Goal: Navigation & Orientation: Find specific page/section

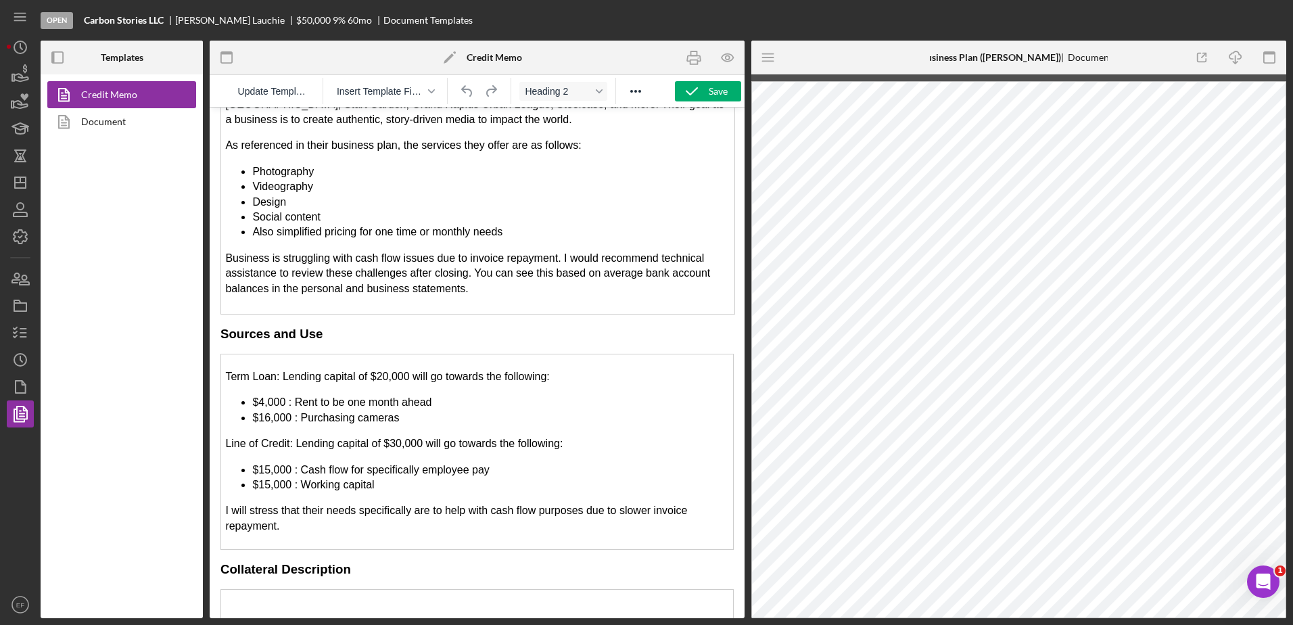
scroll to position [2096, 0]
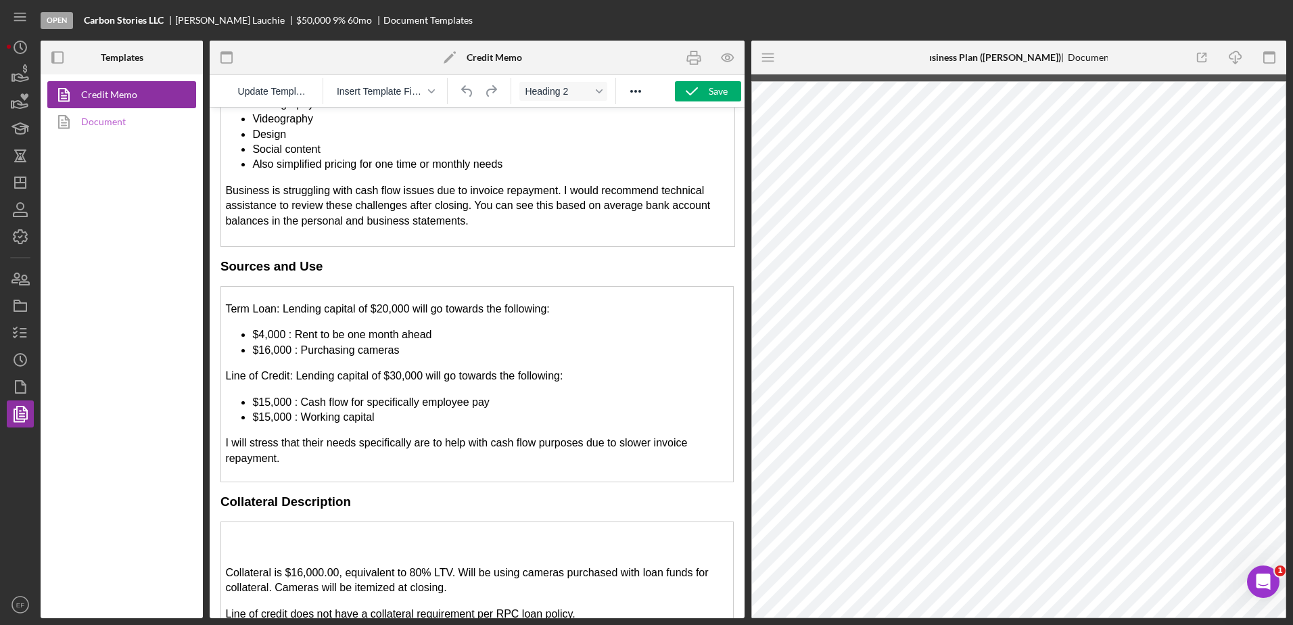
click at [114, 121] on link "Document" at bounding box center [118, 121] width 142 height 27
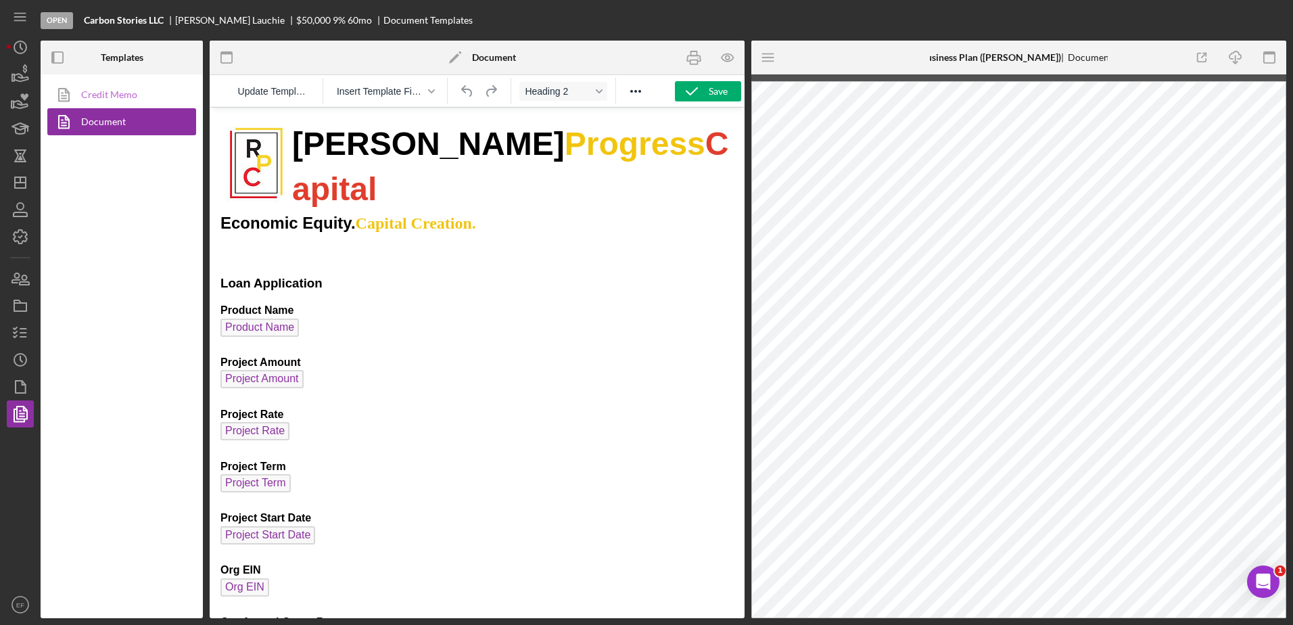
click at [105, 95] on link "Credit Memo" at bounding box center [118, 94] width 142 height 27
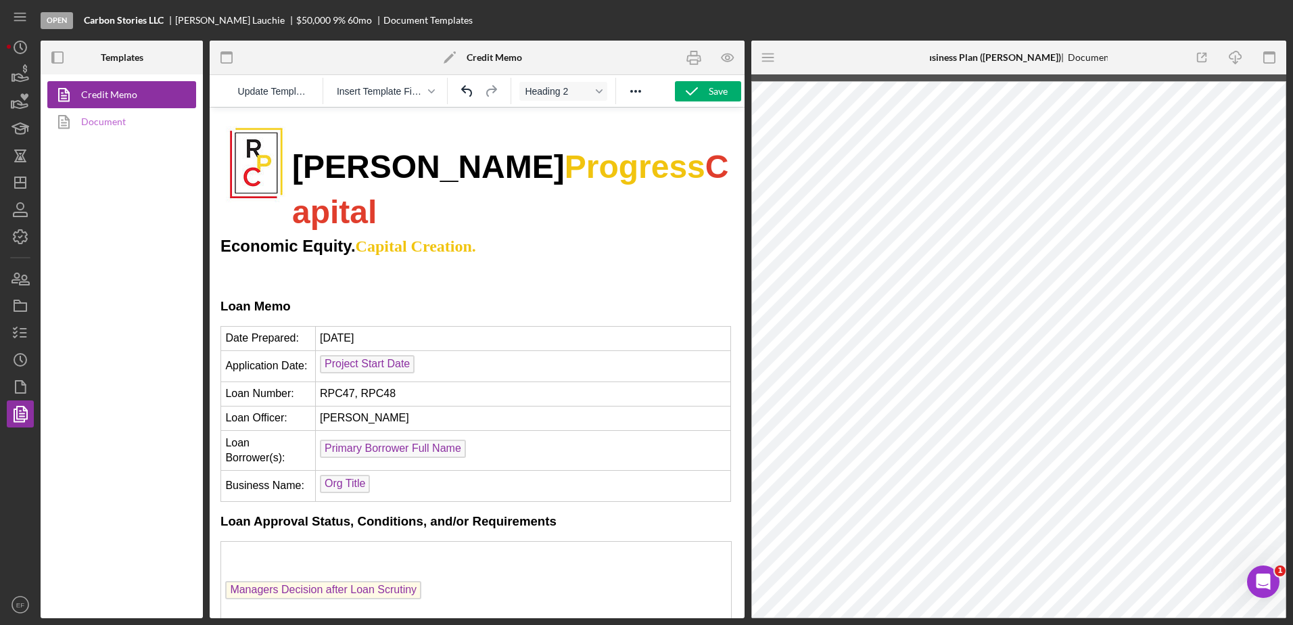
click at [107, 117] on link "Document" at bounding box center [118, 121] width 142 height 27
